Goal: Task Accomplishment & Management: Use online tool/utility

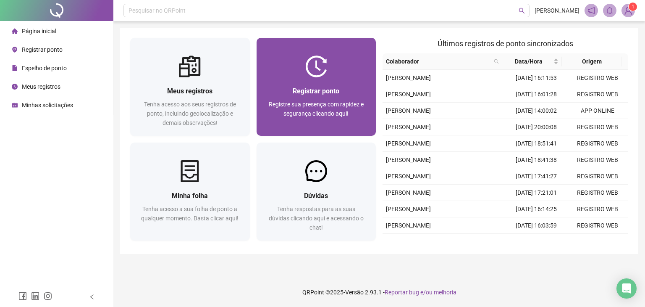
click at [355, 103] on span "Registre sua presença com rapidez e segurança clicando aqui!" at bounding box center [316, 109] width 95 height 16
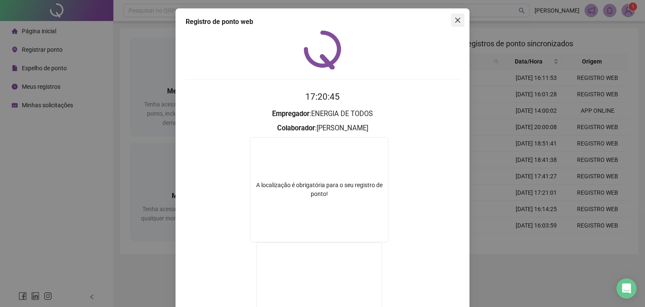
click at [455, 25] on button "Close" at bounding box center [457, 19] width 13 height 13
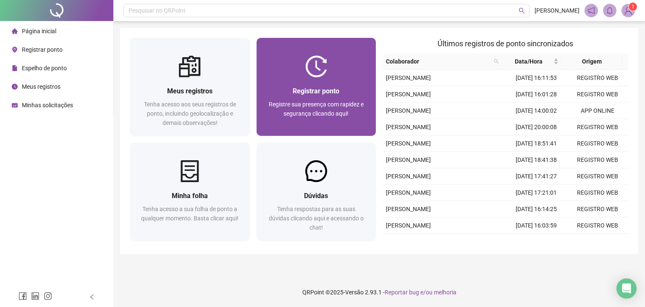
click at [347, 98] on div "Registrar ponto Registre sua presença com rapidez e segurança clicando aqui!" at bounding box center [317, 107] width 100 height 42
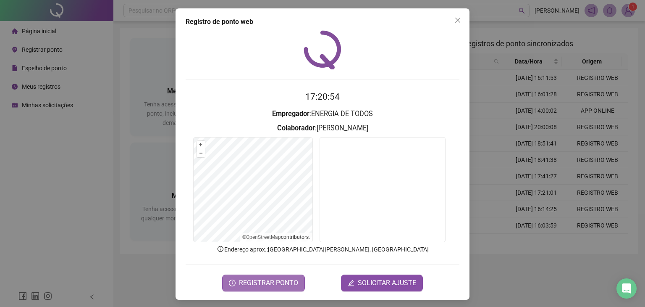
click at [272, 278] on span "REGISTRAR PONTO" at bounding box center [268, 283] width 59 height 10
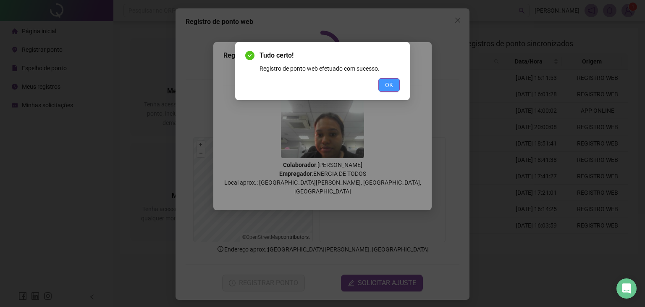
click at [387, 84] on span "OK" at bounding box center [389, 84] width 8 height 9
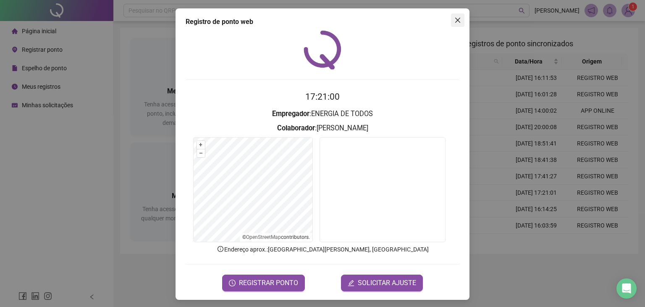
click at [454, 15] on button "Close" at bounding box center [457, 19] width 13 height 13
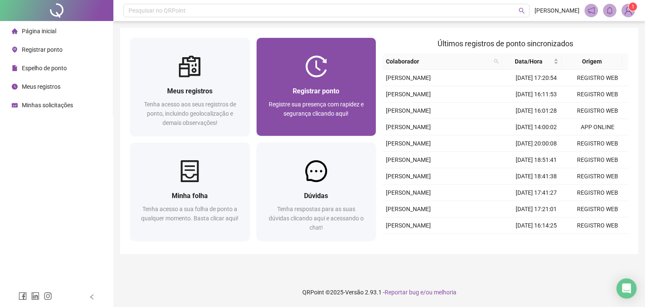
click at [329, 123] on div "Registre sua presença com rapidez e segurança clicando aqui!" at bounding box center [317, 114] width 100 height 28
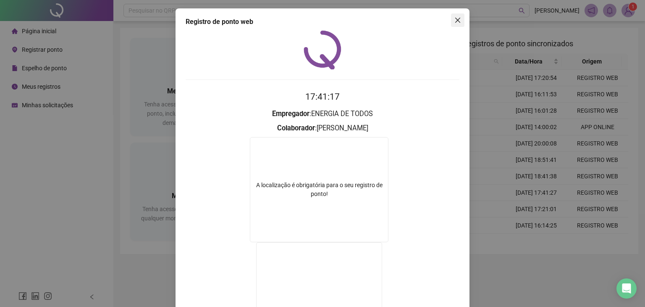
click at [457, 24] on button "Close" at bounding box center [457, 19] width 13 height 13
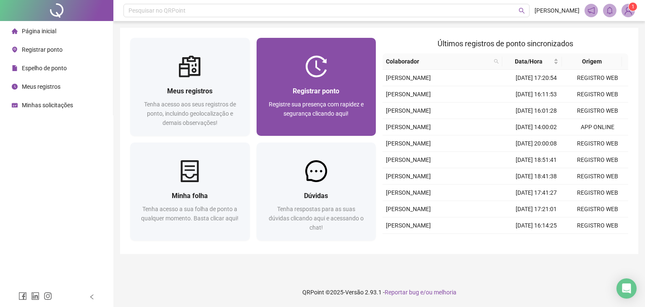
click at [289, 110] on span "Registre sua presença com rapidez e segurança clicando aqui!" at bounding box center [316, 109] width 95 height 16
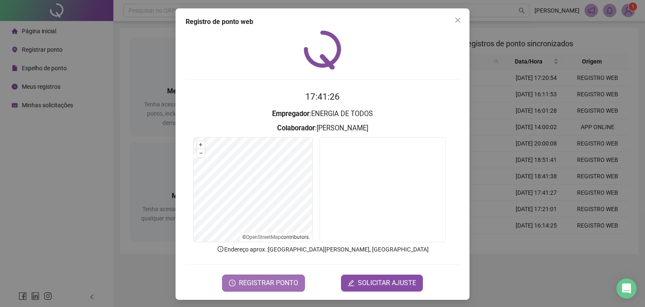
click at [266, 281] on span "REGISTRAR PONTO" at bounding box center [268, 283] width 59 height 10
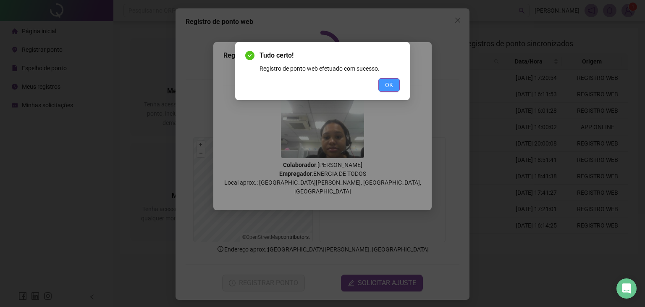
click at [393, 87] on span "OK" at bounding box center [389, 84] width 8 height 9
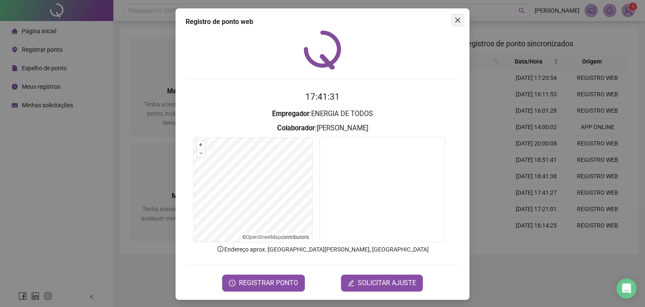
click at [458, 18] on span "Close" at bounding box center [457, 20] width 13 height 7
